Goal: Task Accomplishment & Management: Use online tool/utility

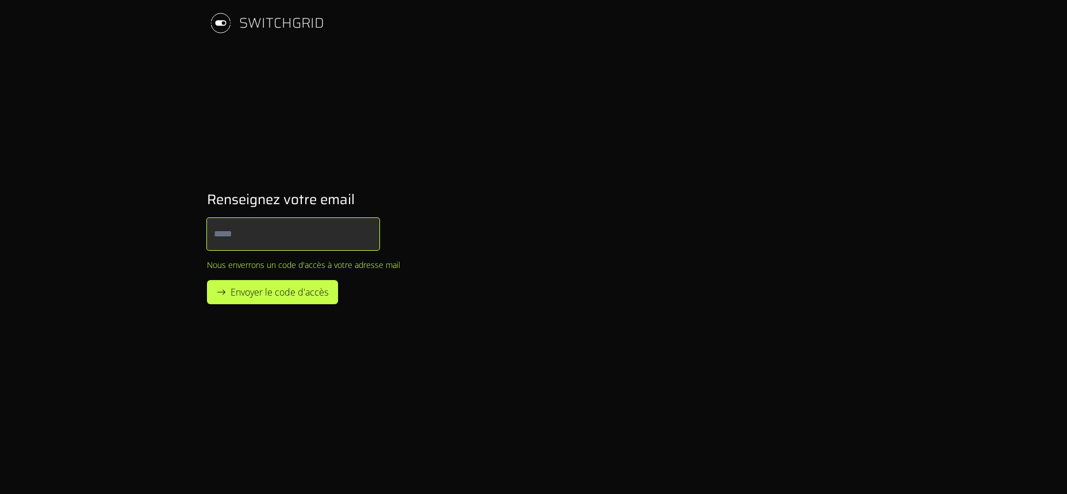
click at [260, 236] on input "Email" at bounding box center [293, 234] width 173 height 32
type input "**********"
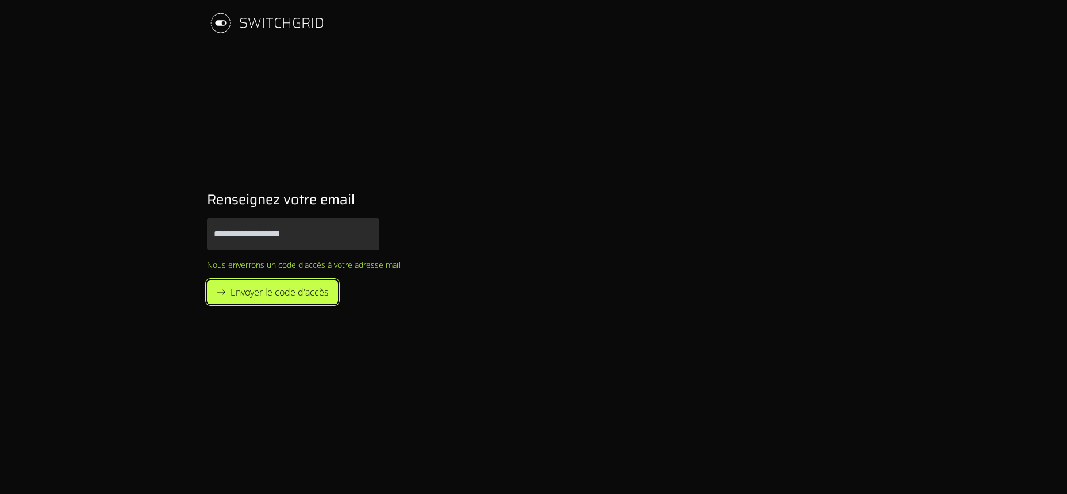
click at [283, 297] on span "Envoyer le code d'accès" at bounding box center [280, 292] width 98 height 14
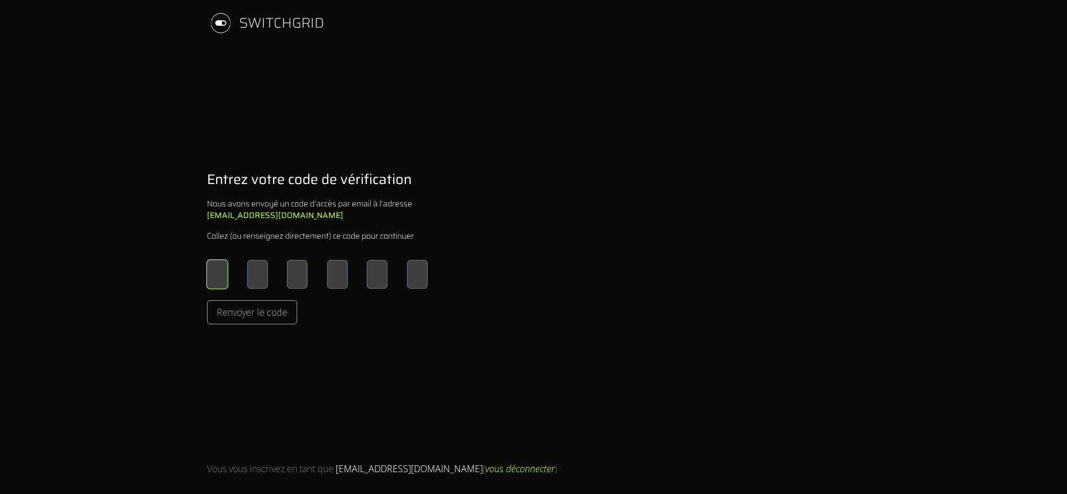
click at [214, 266] on input "Please enter OTP character 1" at bounding box center [217, 274] width 21 height 29
click at [214, 264] on input "Please enter OTP character 1" at bounding box center [217, 274] width 21 height 29
type input "*"
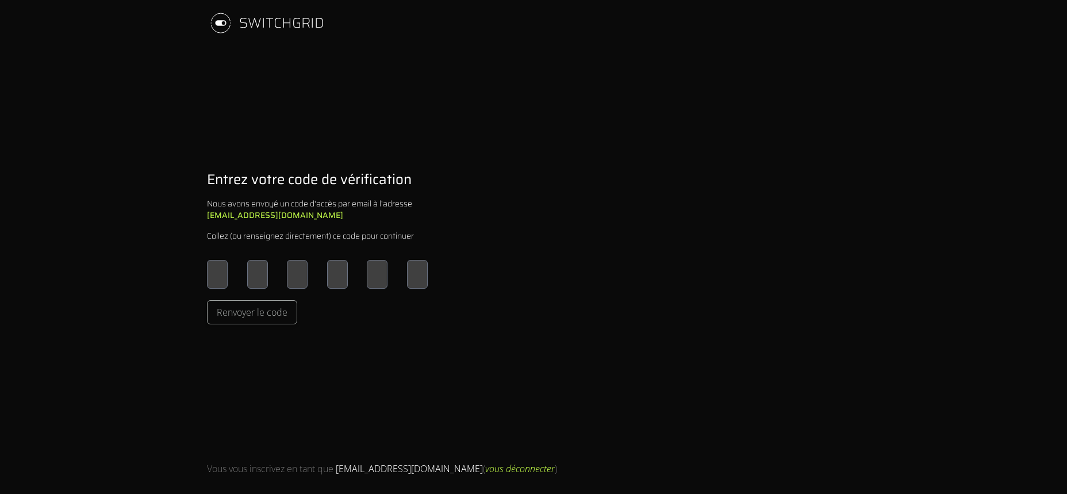
type input "*"
